Goal: Task Accomplishment & Management: Use online tool/utility

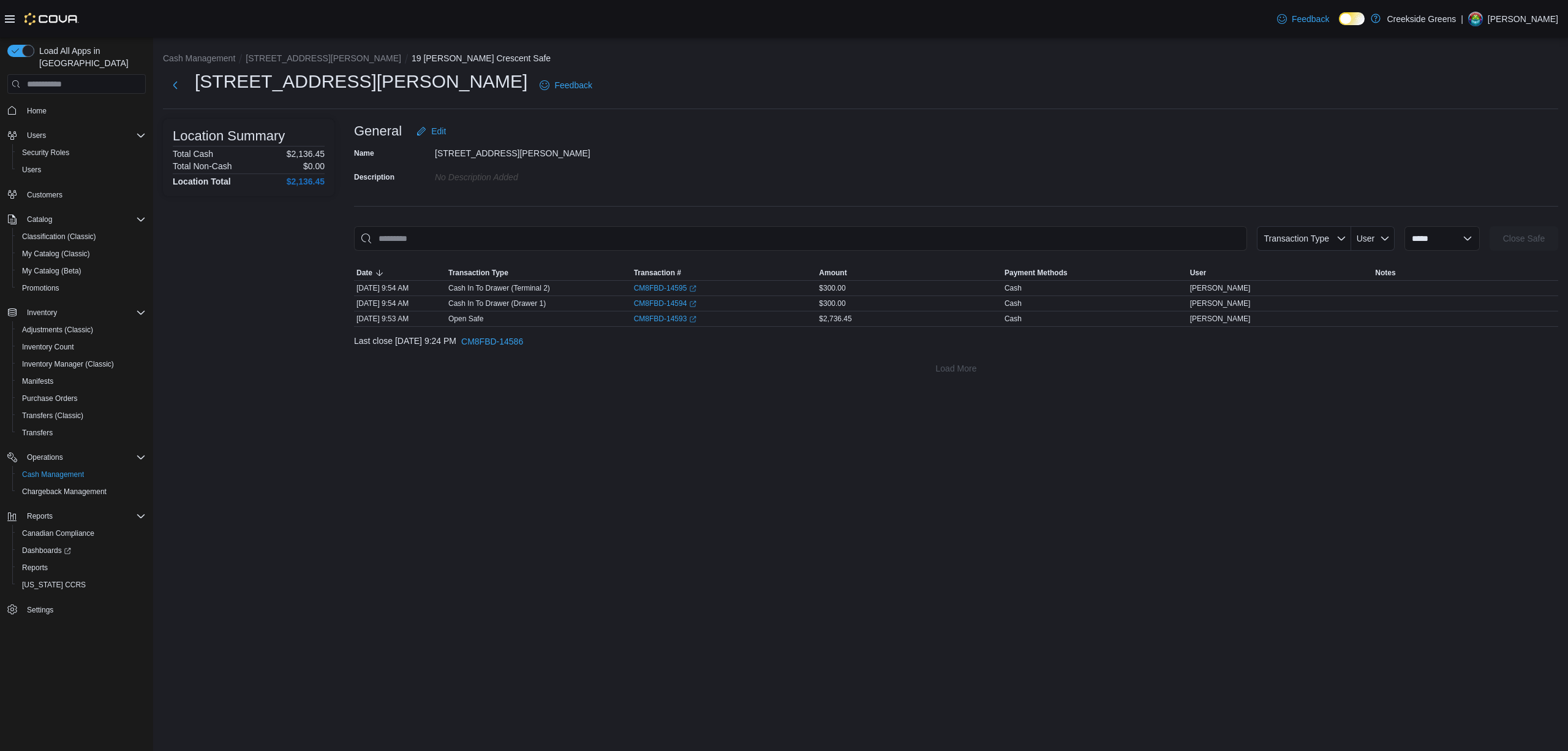
click at [1381, 17] on link at bounding box center [1375, 18] width 12 height 24
click at [35, 563] on span "Reports" at bounding box center [35, 567] width 26 height 10
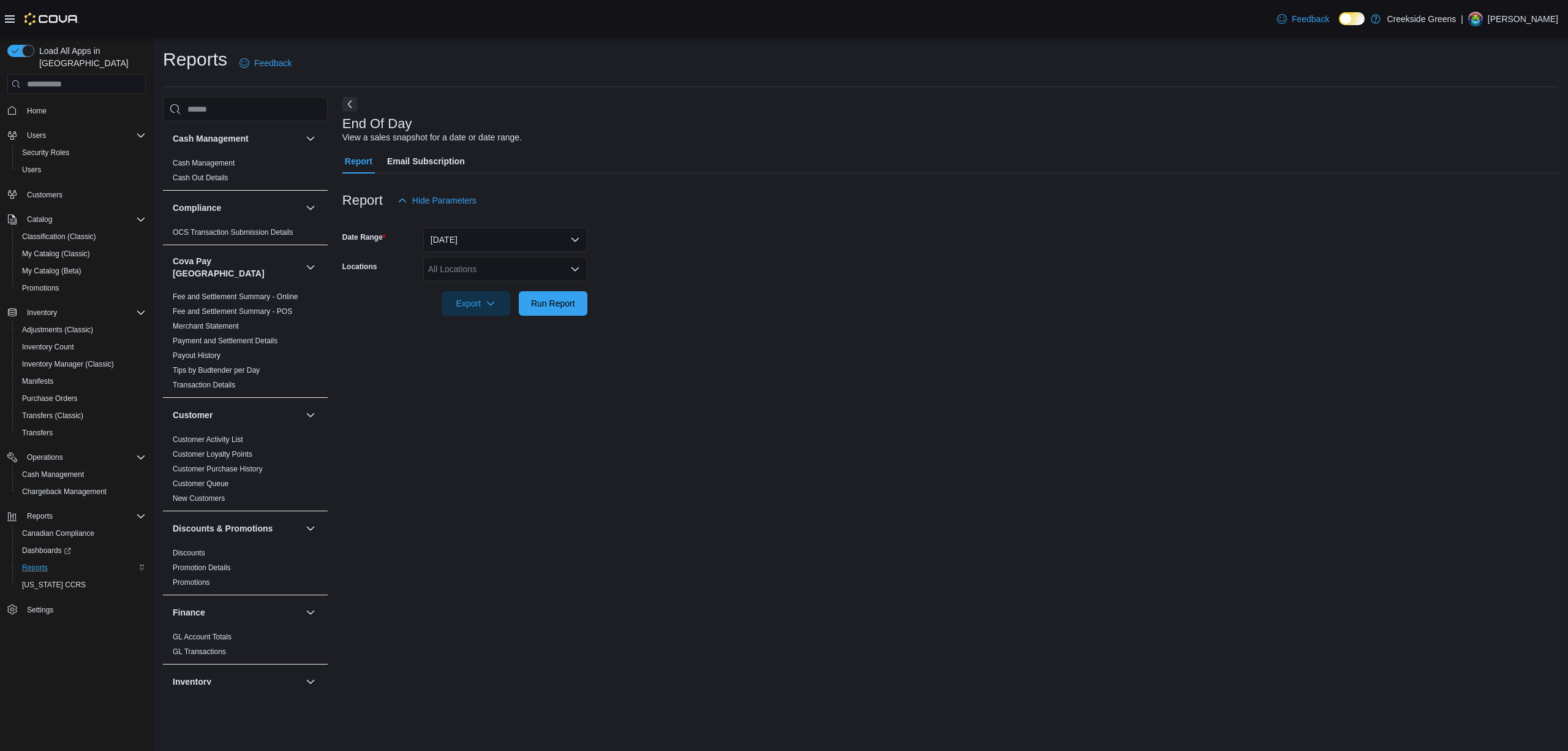
click at [501, 278] on div "All Locations" at bounding box center [505, 269] width 164 height 24
click at [483, 322] on span "[STREET_ADDRESS][PERSON_NAME]" at bounding box center [527, 326] width 155 height 12
click at [464, 372] on div "End Of Day View a sales snapshot for a date or date range. Report Email Subscri…" at bounding box center [950, 391] width 1216 height 588
click at [567, 304] on span "Run Report" at bounding box center [553, 303] width 44 height 12
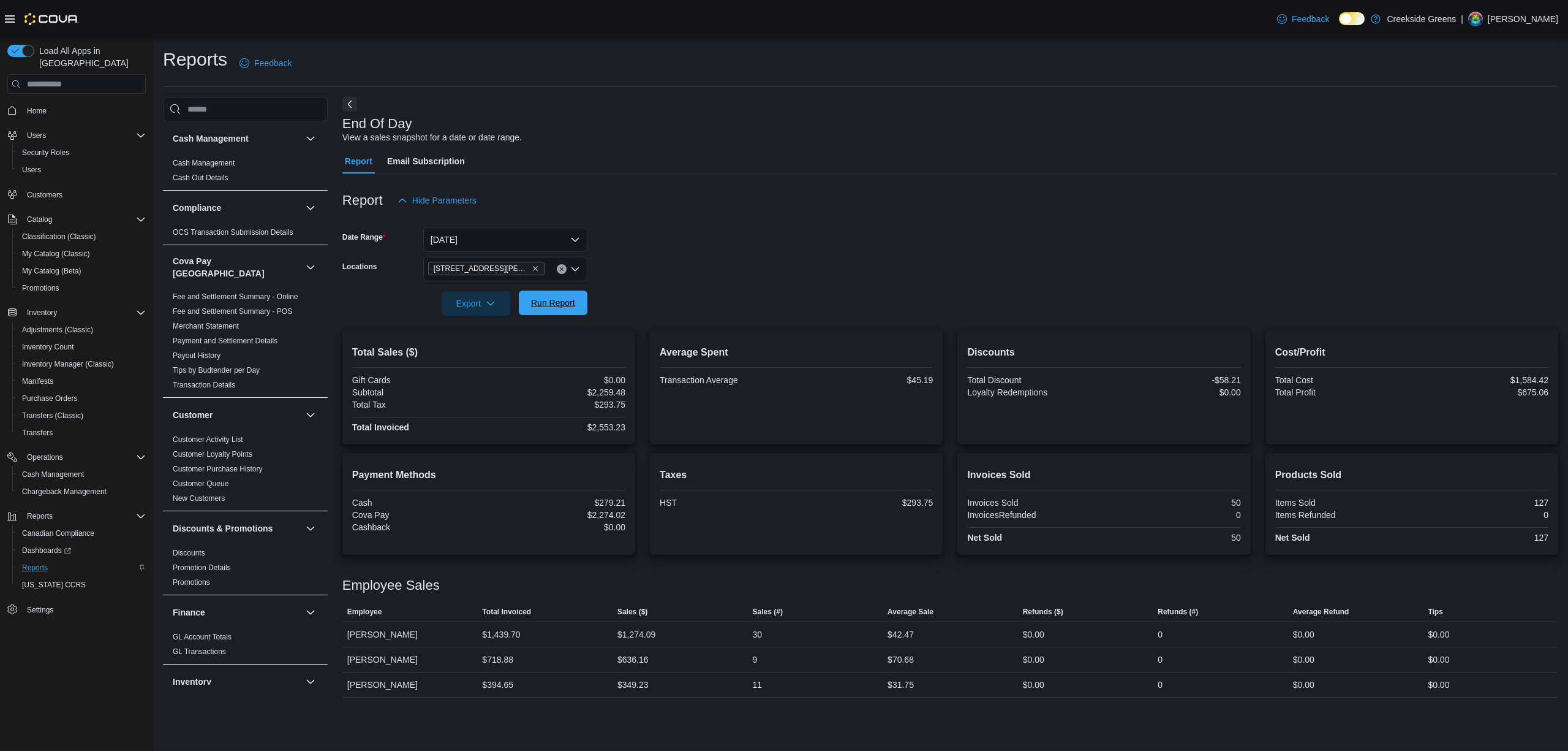
click at [566, 307] on span "Run Report" at bounding box center [553, 303] width 44 height 12
click at [349, 101] on button "Next" at bounding box center [350, 103] width 15 height 15
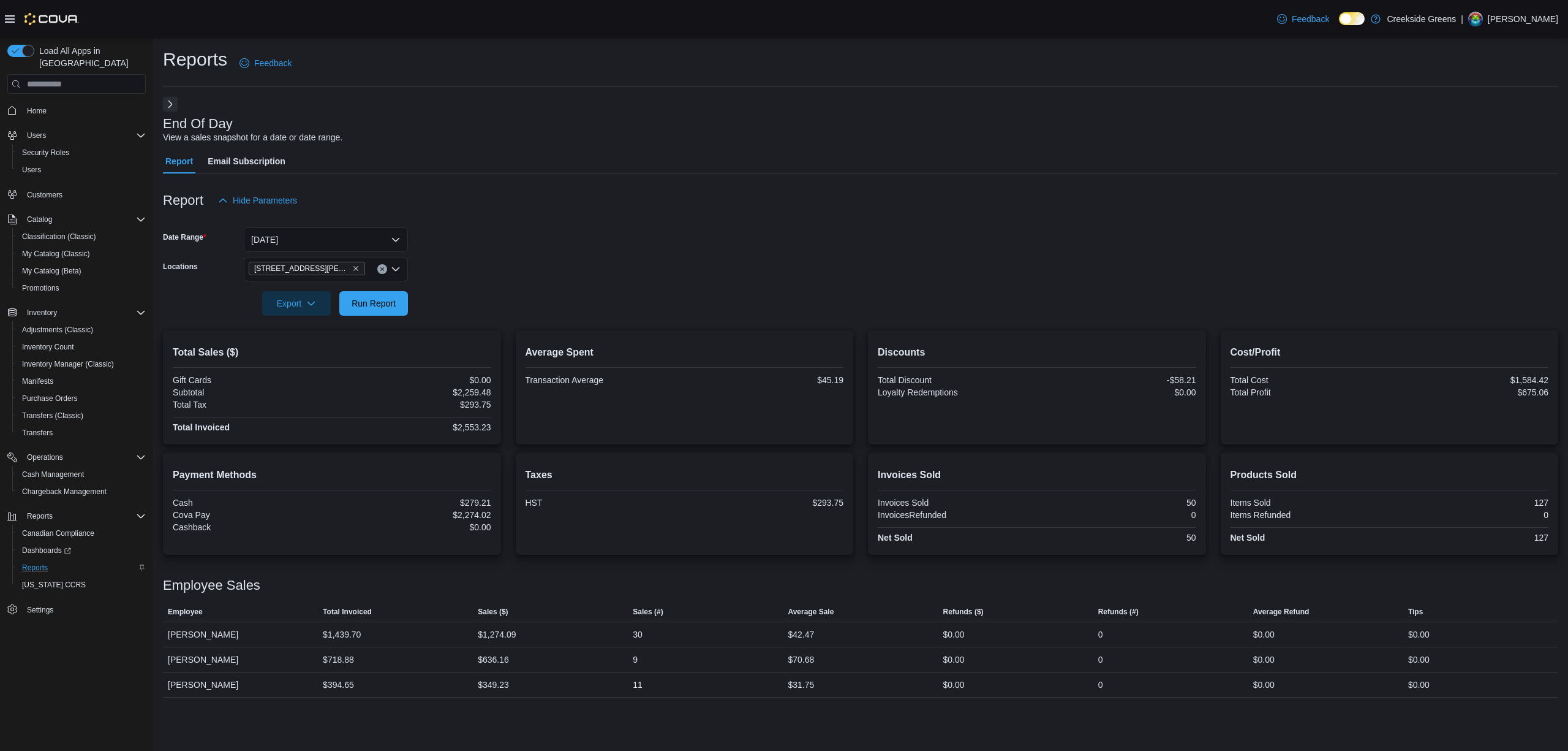
click at [9, 20] on icon at bounding box center [10, 18] width 10 height 10
